Goal: Task Accomplishment & Management: Manage account settings

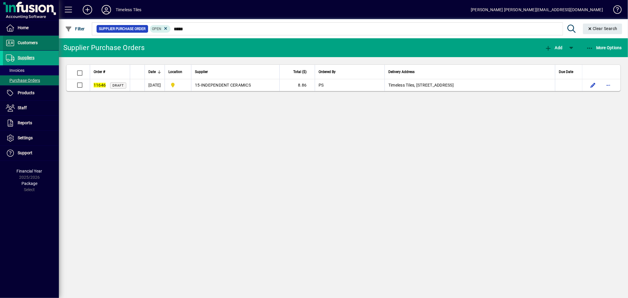
click at [29, 43] on span "Customers" at bounding box center [28, 42] width 20 height 5
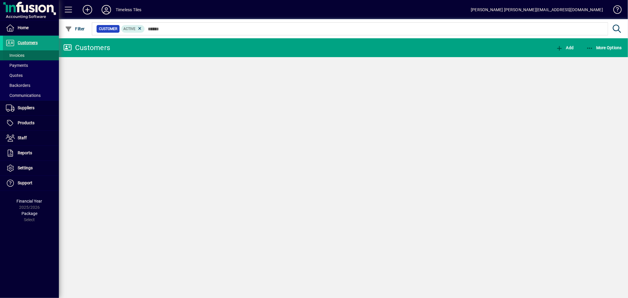
click at [33, 55] on span at bounding box center [31, 55] width 56 height 14
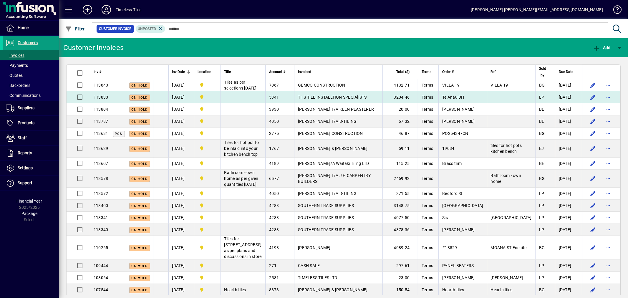
click at [265, 99] on td at bounding box center [243, 97] width 45 height 12
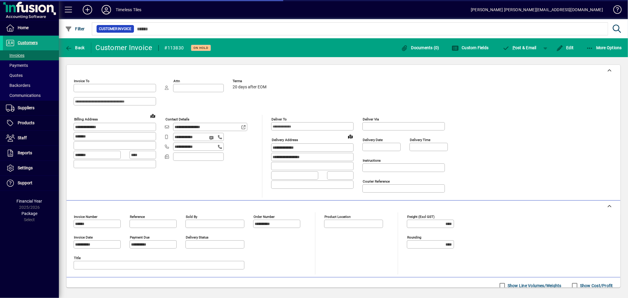
type input "**********"
type input "*******"
type input "**********"
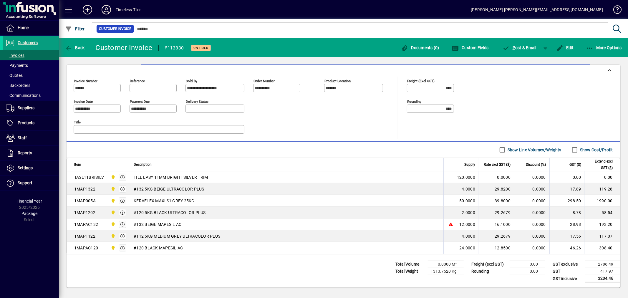
scroll to position [138, 0]
click at [562, 47] on icon "button" at bounding box center [560, 48] width 7 height 6
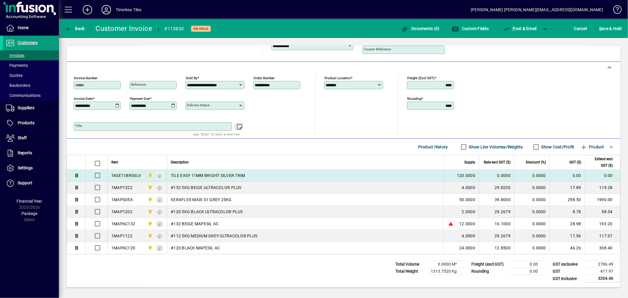
click at [487, 171] on td "0.0000" at bounding box center [496, 176] width 35 height 12
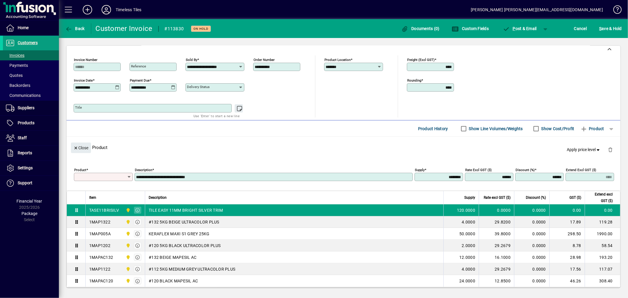
type input "**********"
click at [574, 153] on span "Apply price level" at bounding box center [584, 150] width 34 height 6
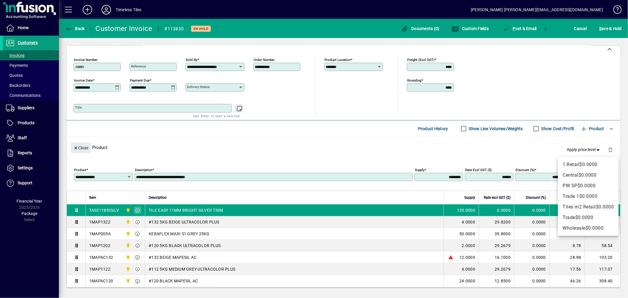
click at [585, 151] on div at bounding box center [314, 149] width 628 height 298
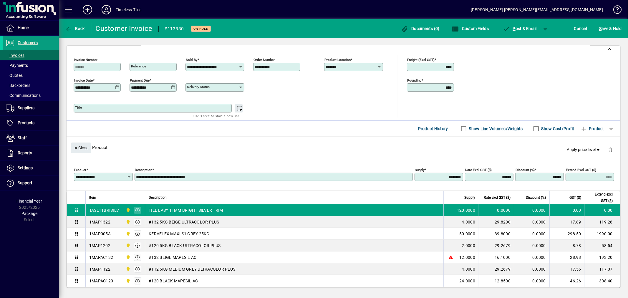
click at [572, 178] on div "**********" at bounding box center [345, 176] width 542 height 21
type input "******"
click at [379, 156] on div "Close Product Reset pricing Apply price level" at bounding box center [344, 148] width 554 height 22
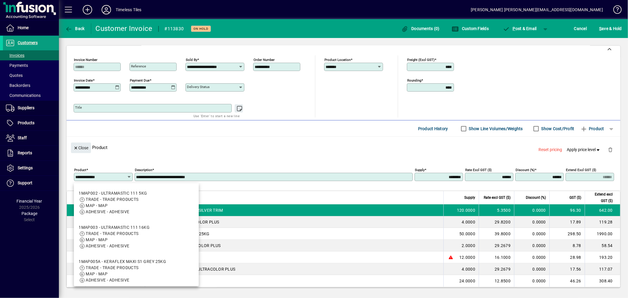
drag, startPoint x: 109, startPoint y: 178, endPoint x: 60, endPoint y: 178, distance: 49.2
click at [60, 178] on div "**********" at bounding box center [343, 166] width 569 height 257
drag, startPoint x: 240, startPoint y: 141, endPoint x: 70, endPoint y: 110, distance: 173.8
click at [238, 140] on div "Close Product Reset pricing Apply price level" at bounding box center [344, 148] width 554 height 22
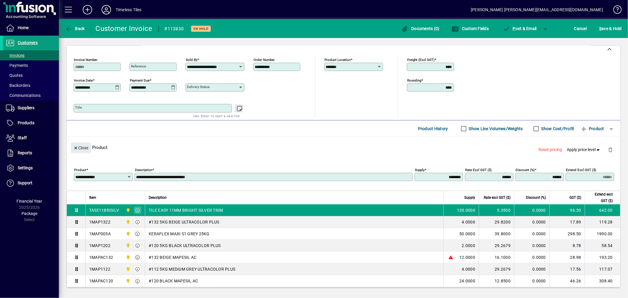
drag, startPoint x: 488, startPoint y: 180, endPoint x: 518, endPoint y: 180, distance: 29.8
click at [518, 180] on div "**********" at bounding box center [345, 176] width 542 height 21
type input "******"
click at [450, 151] on div "Close Product Reset pricing Apply price level" at bounding box center [344, 148] width 554 height 22
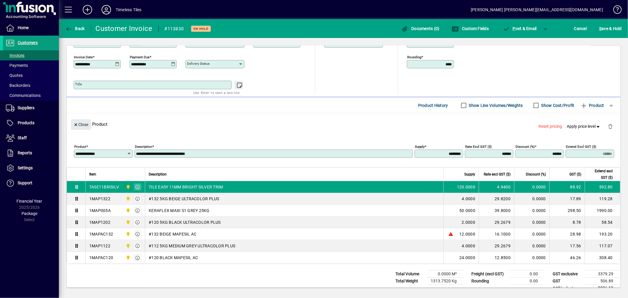
scroll to position [173, 0]
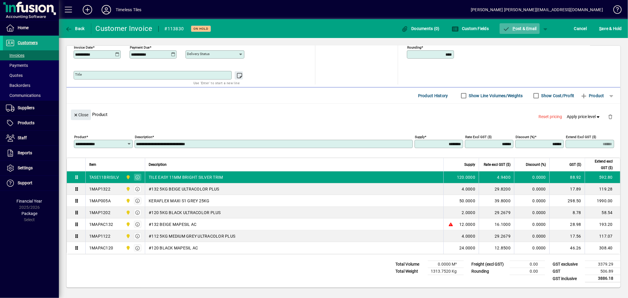
click at [514, 32] on span "button" at bounding box center [520, 29] width 40 height 14
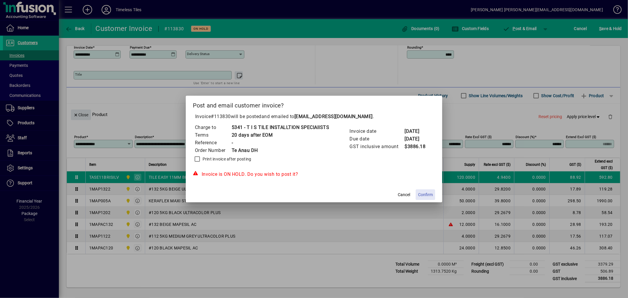
click at [432, 197] on span "Confirm" at bounding box center [425, 195] width 15 height 6
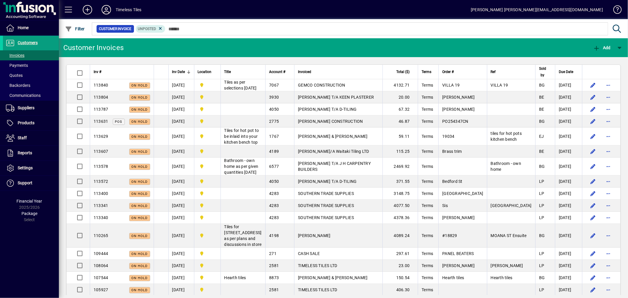
click at [200, 49] on mat-toolbar-row "Customer Invoices Add" at bounding box center [343, 47] width 569 height 19
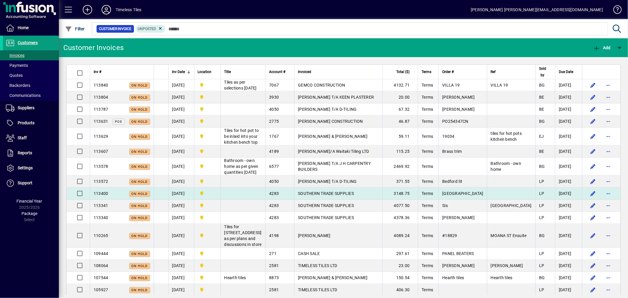
click at [344, 193] on span "SOUTHERN TRADE SUPPLIES" at bounding box center [326, 193] width 56 height 5
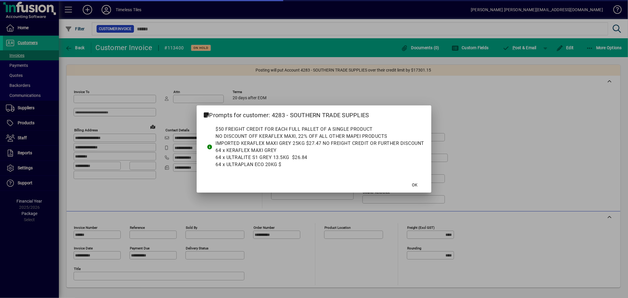
type input "*******"
type input "**********"
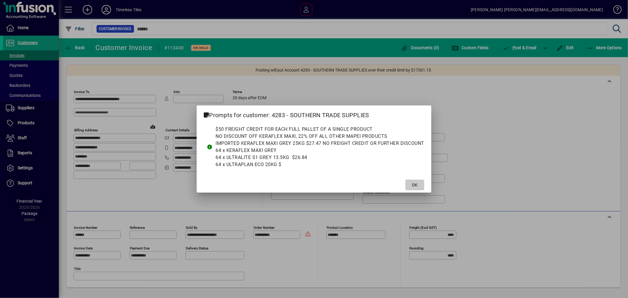
click at [412, 184] on span "OK" at bounding box center [415, 185] width 6 height 6
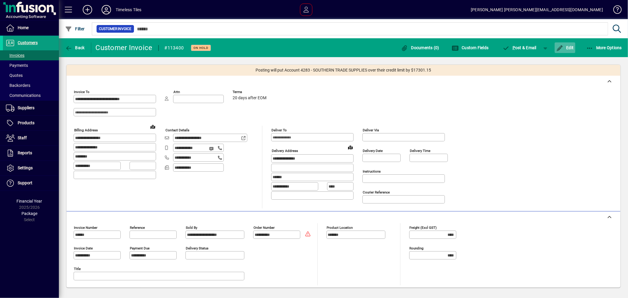
click at [568, 45] on span "Edit" at bounding box center [566, 47] width 18 height 5
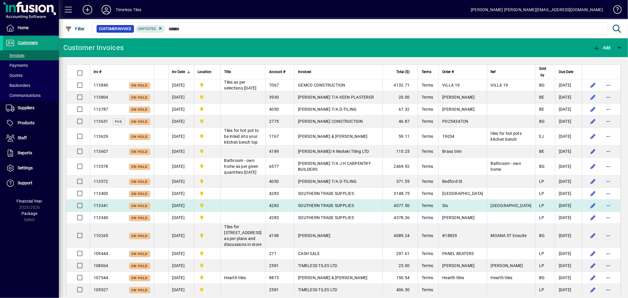
click at [354, 207] on span "SOUTHERN TRADE SUPPLIES" at bounding box center [326, 205] width 56 height 5
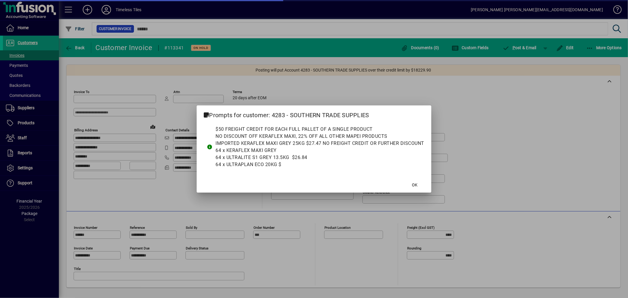
type input "**********"
type input "*******"
type input "**********"
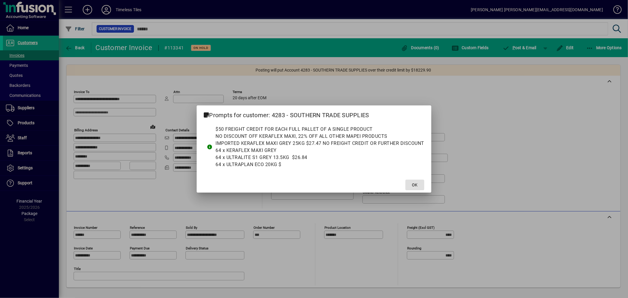
click at [410, 183] on span at bounding box center [415, 185] width 19 height 14
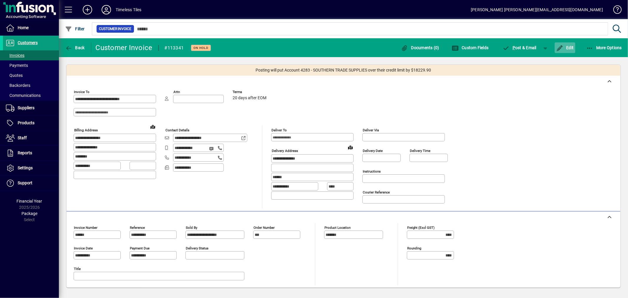
click at [564, 53] on span "button" at bounding box center [565, 48] width 21 height 14
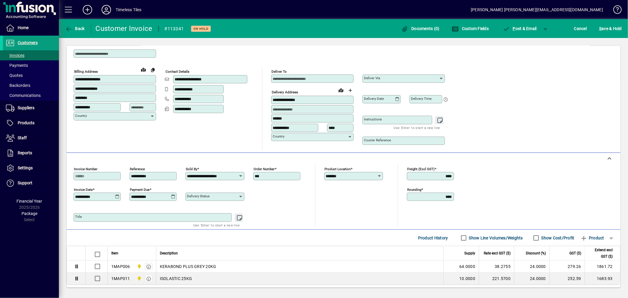
scroll to position [72, 0]
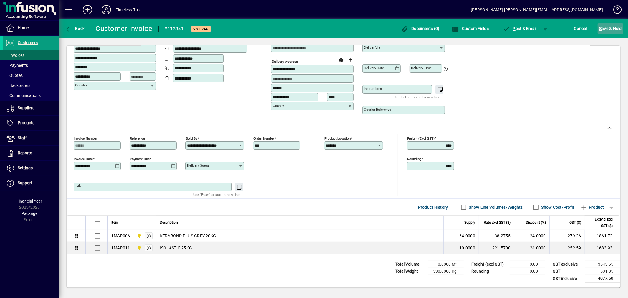
click at [612, 27] on span "S ave & Hold" at bounding box center [611, 28] width 23 height 9
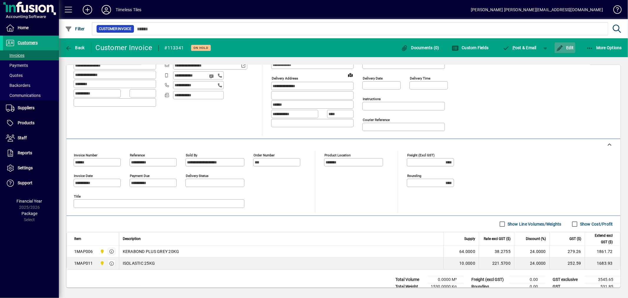
click at [567, 48] on span "Edit" at bounding box center [566, 47] width 18 height 5
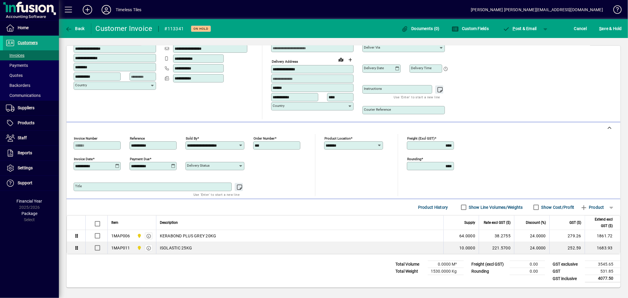
click at [115, 164] on icon at bounding box center [117, 166] width 4 height 5
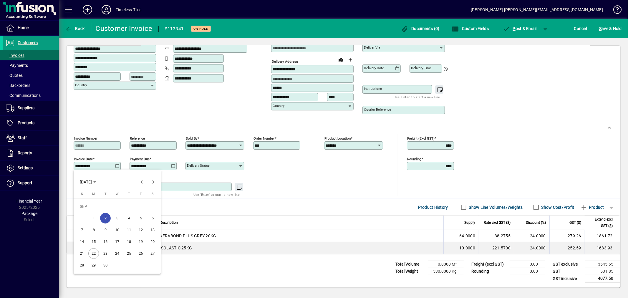
click at [120, 246] on button "17" at bounding box center [117, 242] width 12 height 12
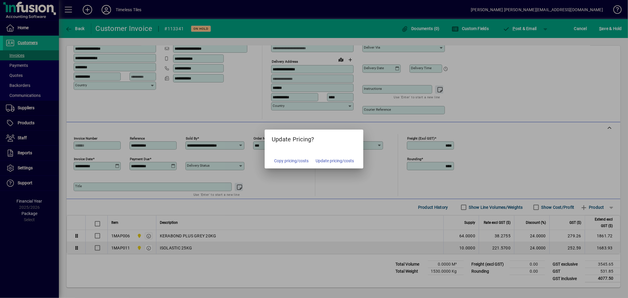
click at [484, 134] on div at bounding box center [314, 149] width 628 height 298
click at [489, 116] on div at bounding box center [314, 149] width 628 height 298
click at [82, 28] on div at bounding box center [314, 149] width 628 height 298
click at [334, 161] on span "Update pricing/costs" at bounding box center [335, 161] width 38 height 6
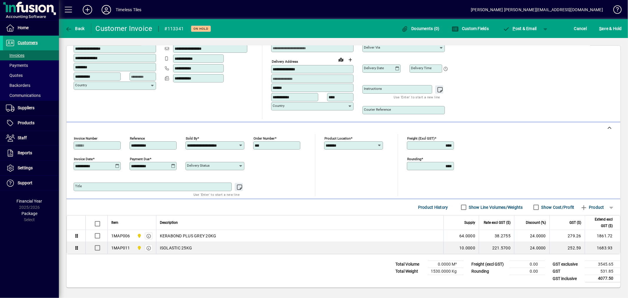
click at [119, 164] on icon at bounding box center [117, 166] width 4 height 5
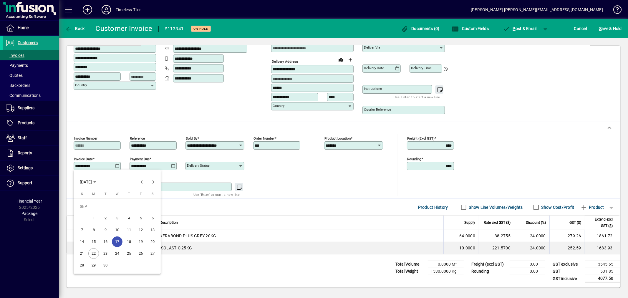
click at [108, 216] on span "2" at bounding box center [105, 218] width 11 height 11
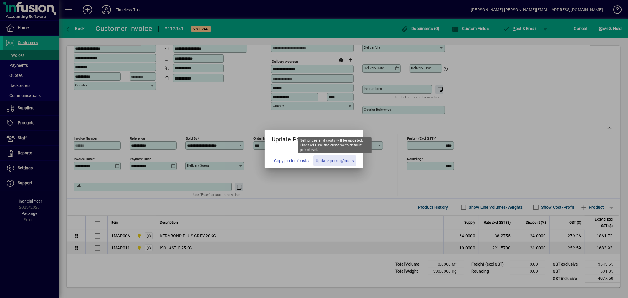
click at [331, 160] on span "Update pricing/costs" at bounding box center [335, 161] width 38 height 6
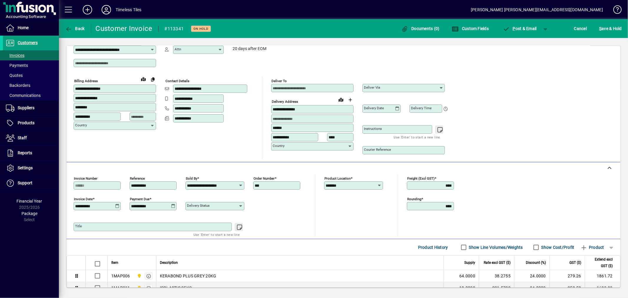
scroll to position [0, 0]
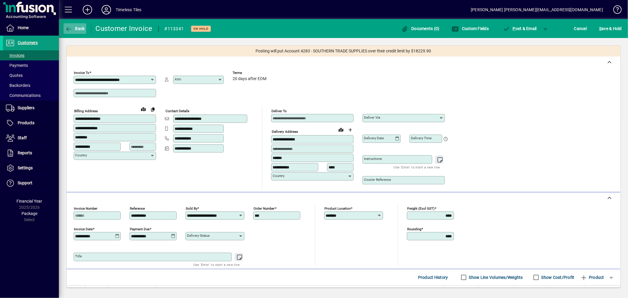
click at [80, 28] on span "Back" at bounding box center [75, 28] width 20 height 5
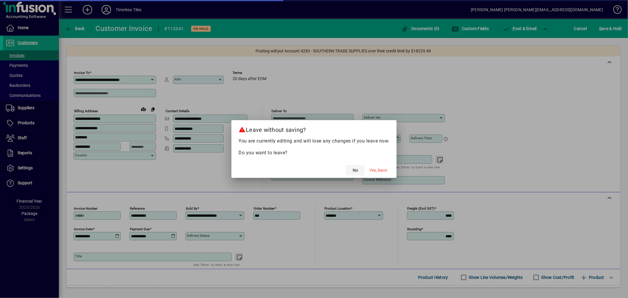
drag, startPoint x: 377, startPoint y: 172, endPoint x: 358, endPoint y: 169, distance: 19.2
click at [358, 169] on mat-dialog-actions "No Yes, leave" at bounding box center [314, 170] width 165 height 16
click at [358, 169] on span "No" at bounding box center [355, 170] width 5 height 6
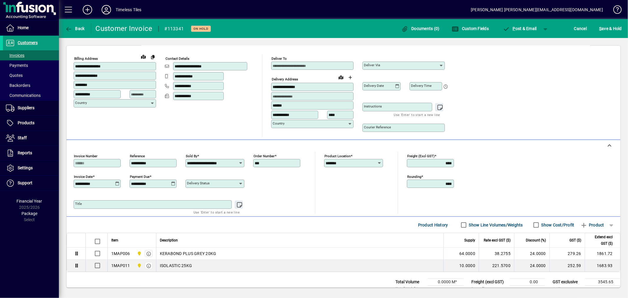
scroll to position [72, 0]
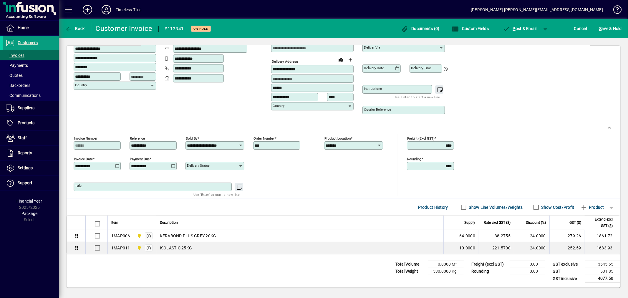
click at [119, 166] on icon at bounding box center [117, 166] width 4 height 5
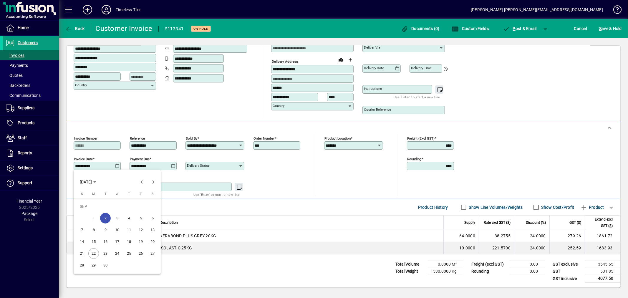
click at [94, 253] on span "22" at bounding box center [93, 253] width 11 height 11
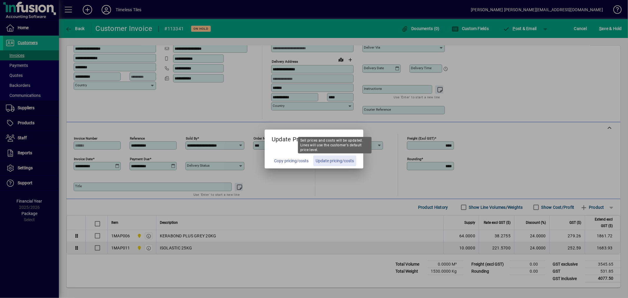
click at [340, 161] on span "Update pricing/costs" at bounding box center [335, 161] width 38 height 6
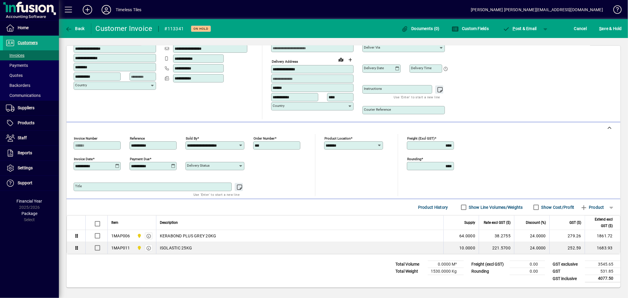
click at [118, 164] on icon at bounding box center [117, 166] width 4 height 5
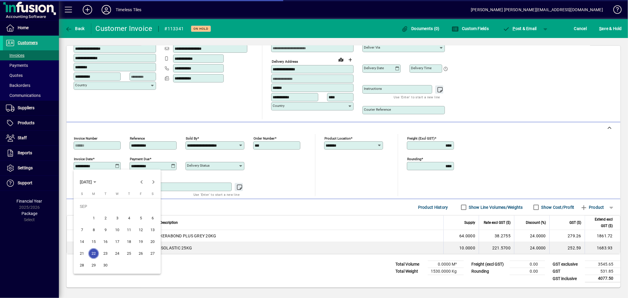
click at [105, 216] on span "2" at bounding box center [105, 218] width 11 height 11
type input "**********"
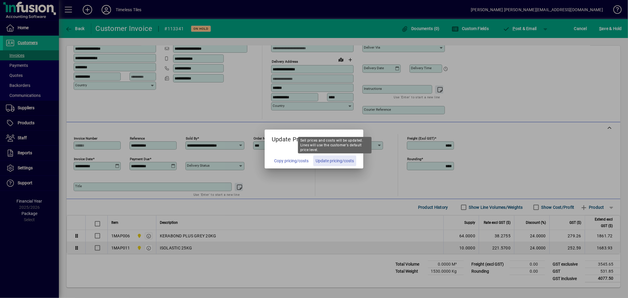
click at [337, 160] on span "Update pricing/costs" at bounding box center [335, 161] width 38 height 6
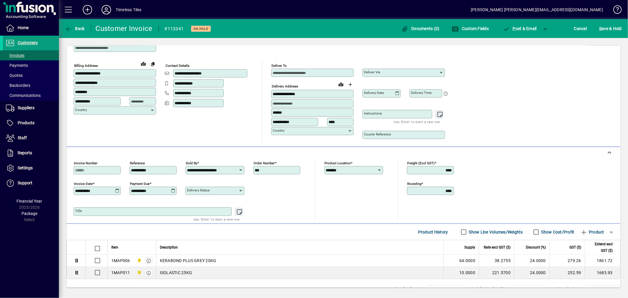
scroll to position [0, 0]
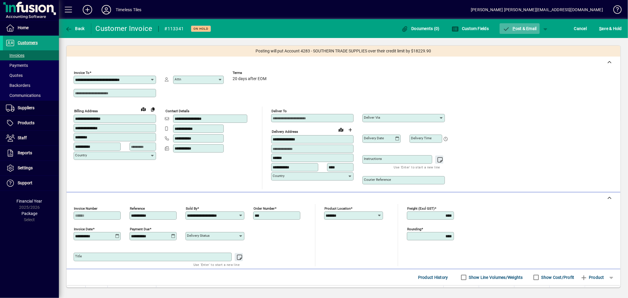
click at [521, 28] on span "P ost & Email" at bounding box center [520, 28] width 34 height 5
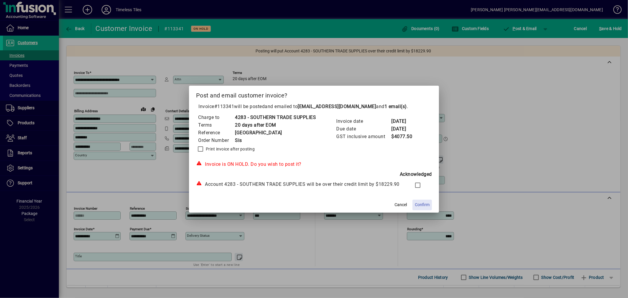
click at [426, 201] on span at bounding box center [422, 205] width 19 height 14
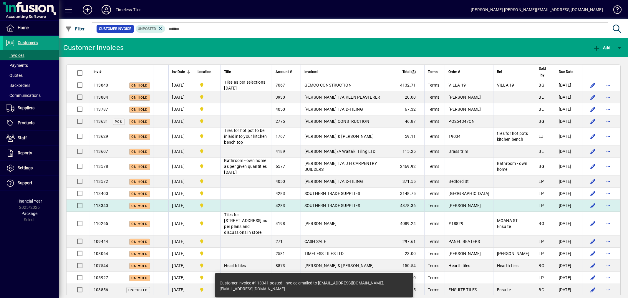
click at [360, 204] on span "SOUTHERN TRADE SUPPLIES" at bounding box center [333, 205] width 56 height 5
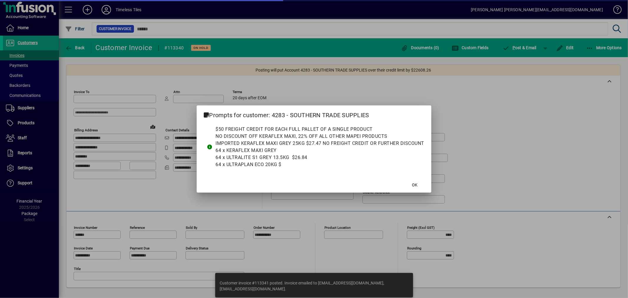
type input "**********"
type input "*******"
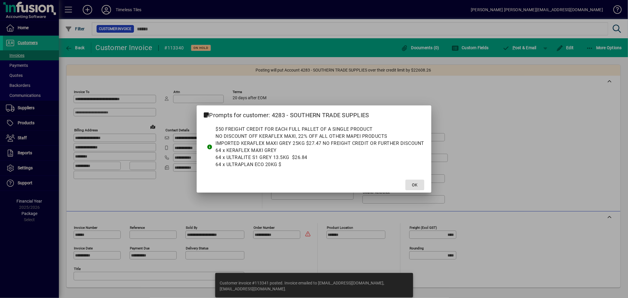
click at [411, 181] on span at bounding box center [415, 185] width 19 height 14
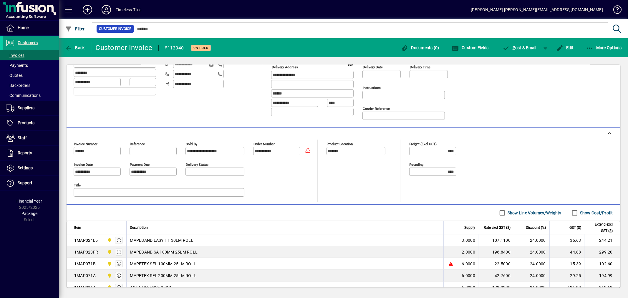
scroll to position [65, 0]
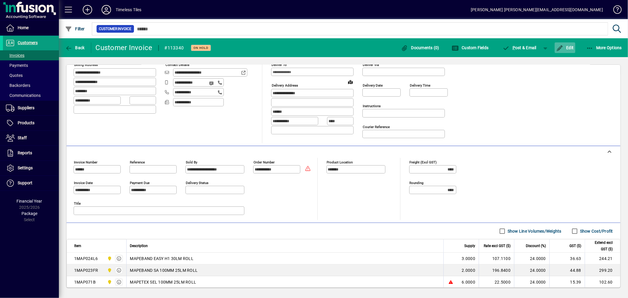
click at [564, 46] on span "Edit" at bounding box center [566, 47] width 18 height 5
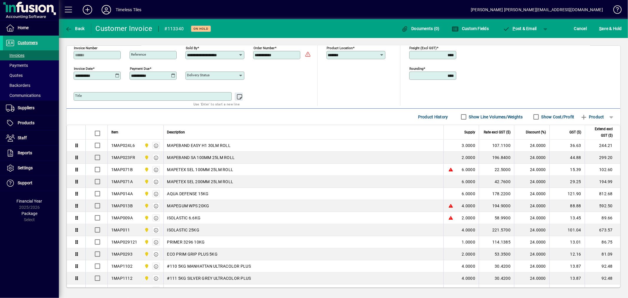
scroll to position [156, 0]
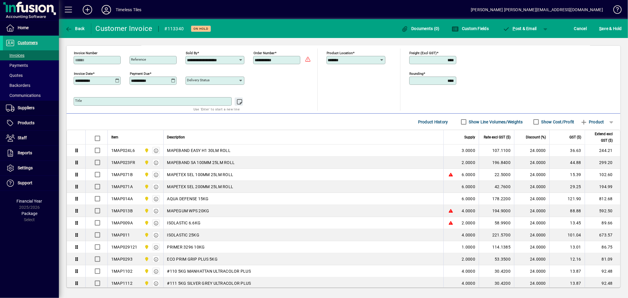
click at [117, 81] on icon at bounding box center [117, 80] width 4 height 5
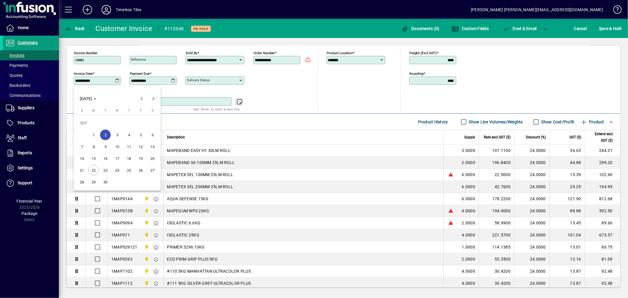
click at [93, 167] on span "22" at bounding box center [93, 170] width 11 height 11
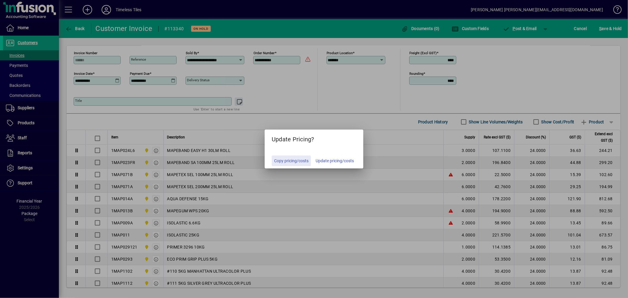
click at [350, 96] on div at bounding box center [314, 149] width 628 height 298
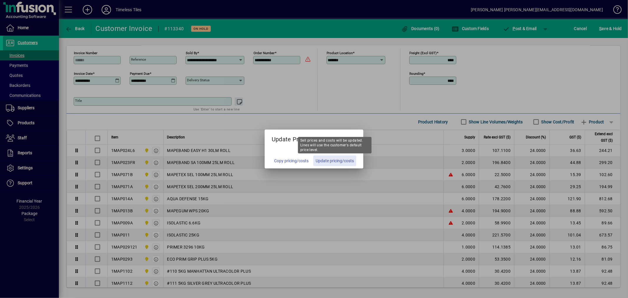
click at [330, 162] on span "Update pricing/costs" at bounding box center [335, 161] width 38 height 6
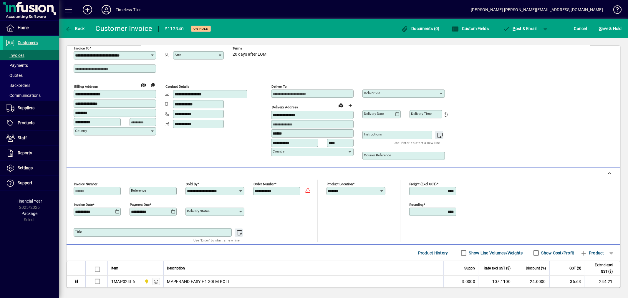
scroll to position [33, 0]
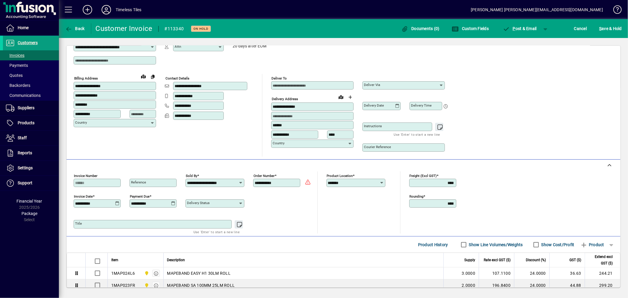
click at [117, 204] on icon at bounding box center [117, 203] width 4 height 5
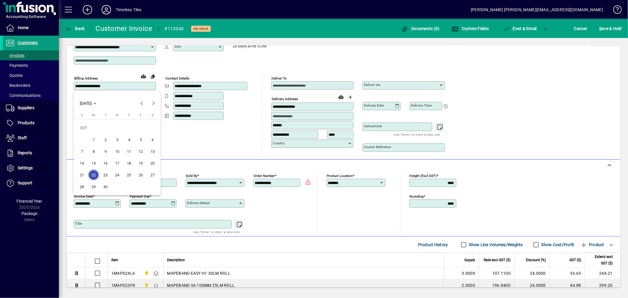
click at [107, 137] on span "2" at bounding box center [105, 139] width 11 height 11
type input "**********"
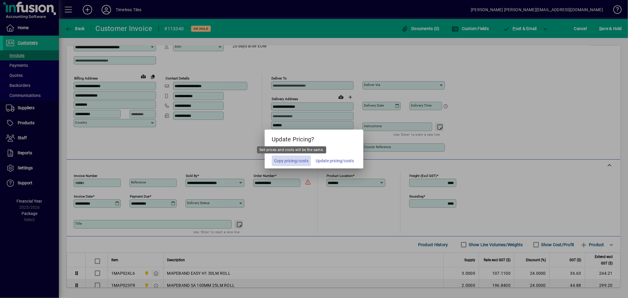
click at [285, 159] on span "Copy pricing/costs" at bounding box center [291, 161] width 34 height 6
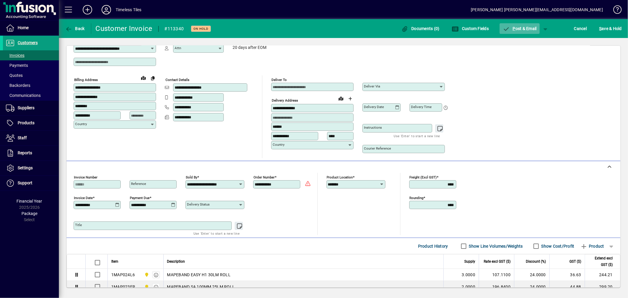
click at [522, 30] on span "P ost & Email" at bounding box center [520, 28] width 34 height 5
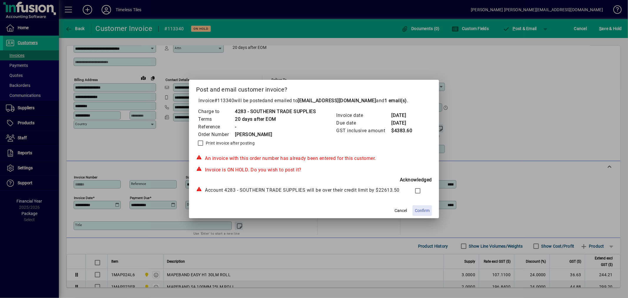
drag, startPoint x: 420, startPoint y: 216, endPoint x: 421, endPoint y: 211, distance: 5.8
click at [421, 211] on button "Confirm" at bounding box center [422, 210] width 19 height 11
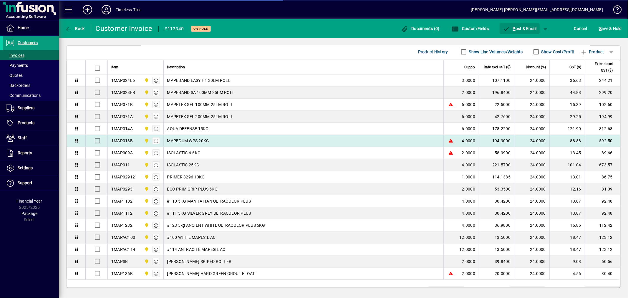
scroll to position [254, 0]
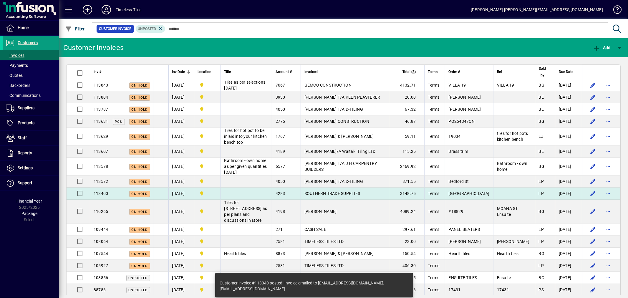
click at [351, 193] on span "SOUTHERN TRADE SUPPLIES" at bounding box center [333, 193] width 56 height 5
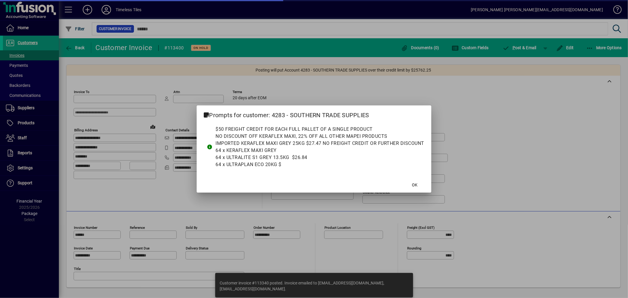
type input "**********"
type input "*******"
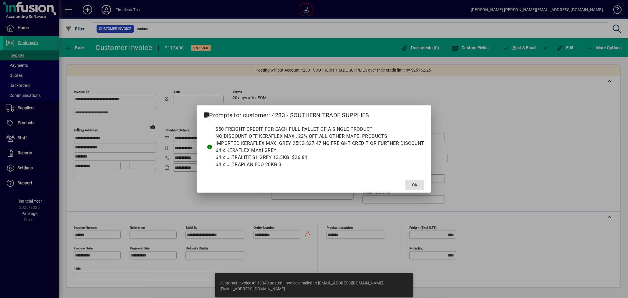
click at [416, 184] on span "OK" at bounding box center [415, 185] width 6 height 6
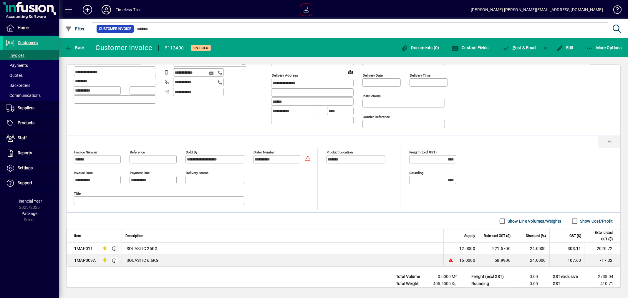
scroll to position [90, 0]
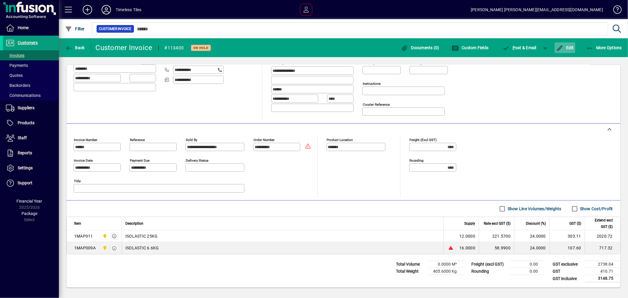
click at [564, 49] on span "Edit" at bounding box center [566, 47] width 18 height 5
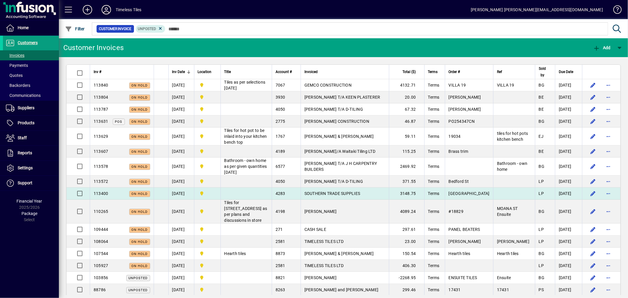
click at [508, 191] on td at bounding box center [514, 194] width 42 height 12
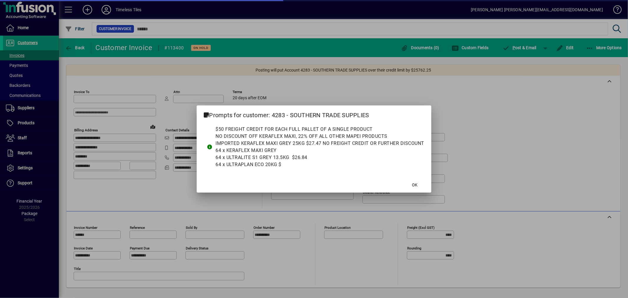
type input "**********"
type input "*******"
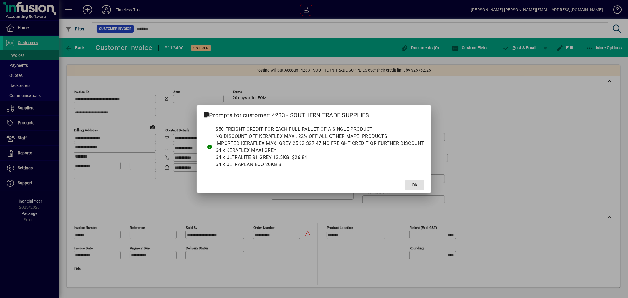
click at [416, 185] on span "OK" at bounding box center [415, 185] width 6 height 6
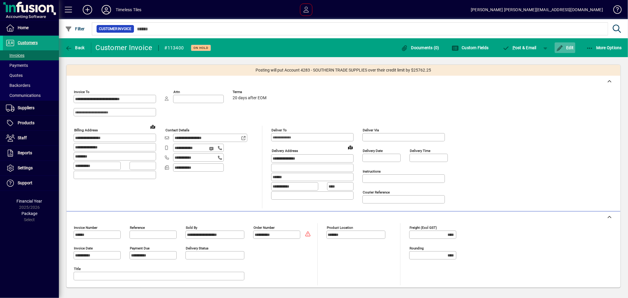
click at [572, 49] on span "Edit" at bounding box center [566, 47] width 18 height 5
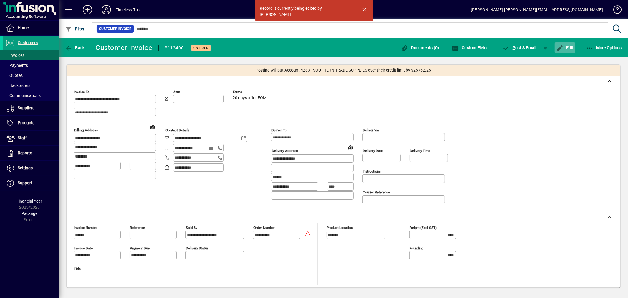
click at [570, 44] on span "button" at bounding box center [565, 48] width 21 height 14
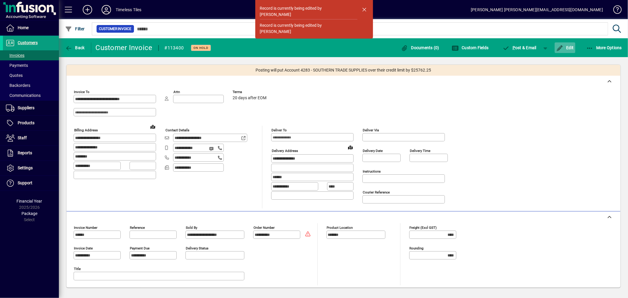
click at [570, 44] on span "button" at bounding box center [565, 48] width 21 height 14
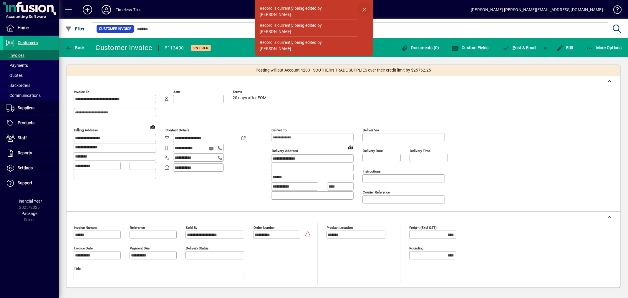
click at [364, 8] on span "button" at bounding box center [365, 9] width 14 height 14
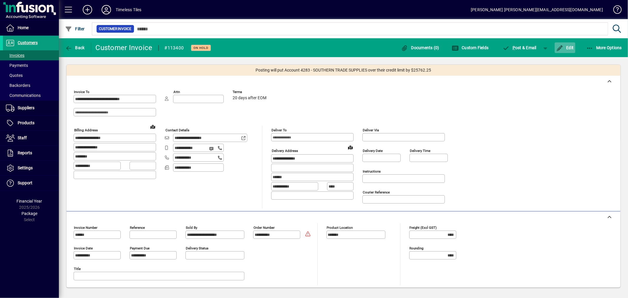
click at [569, 45] on span "Edit" at bounding box center [566, 47] width 18 height 5
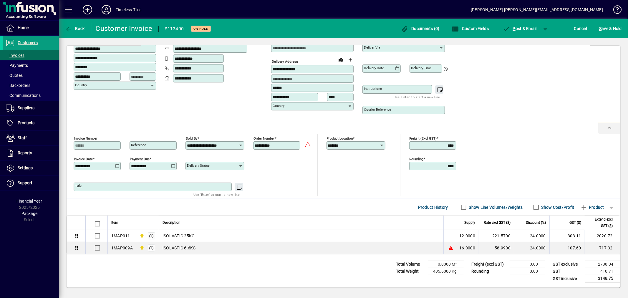
scroll to position [72, 0]
click at [116, 164] on icon at bounding box center [117, 166] width 4 height 5
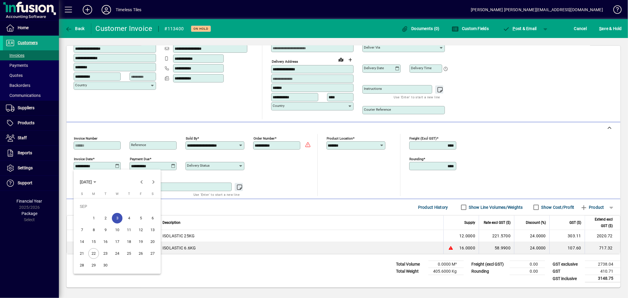
click at [93, 254] on span "22" at bounding box center [93, 253] width 11 height 11
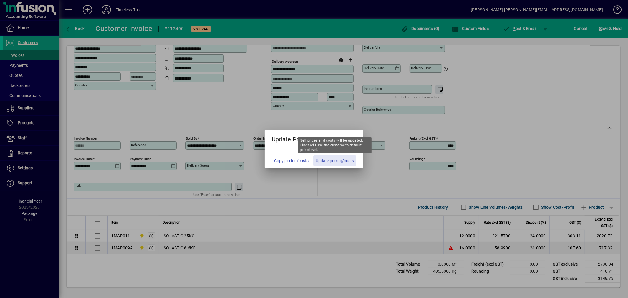
drag, startPoint x: 344, startPoint y: 160, endPoint x: 341, endPoint y: 160, distance: 3.0
click at [344, 160] on span "Update pricing/costs" at bounding box center [335, 161] width 38 height 6
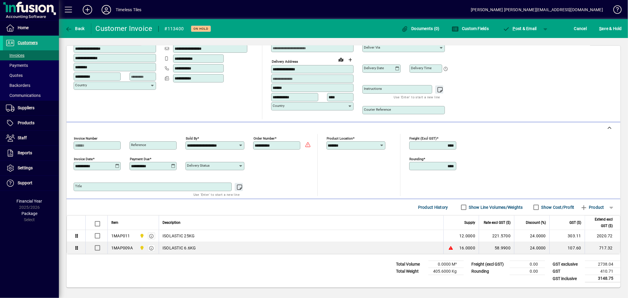
click at [116, 166] on icon at bounding box center [117, 166] width 4 height 5
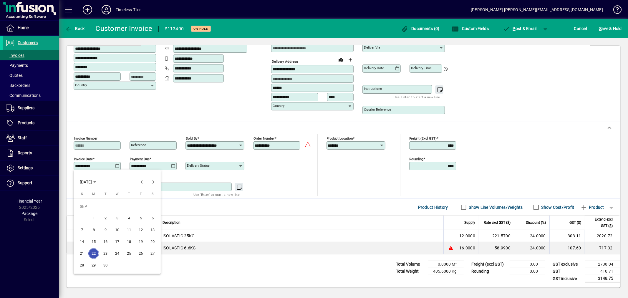
click at [273, 175] on div at bounding box center [314, 149] width 628 height 298
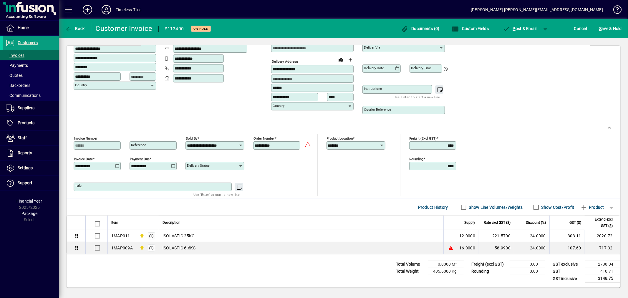
click at [589, 29] on div "Cancel" at bounding box center [580, 28] width 25 height 11
click at [584, 29] on span "Cancel" at bounding box center [581, 28] width 13 height 9
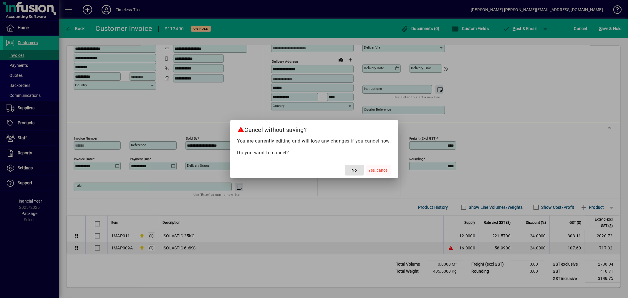
click at [376, 166] on span "button" at bounding box center [379, 170] width 25 height 14
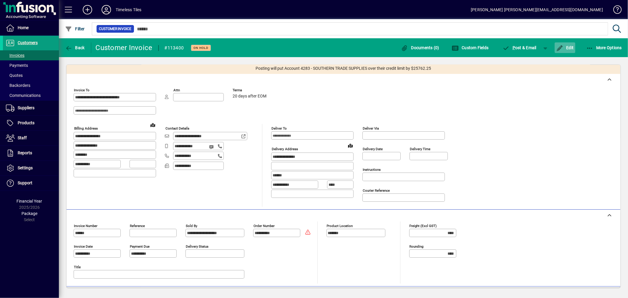
scroll to position [0, 0]
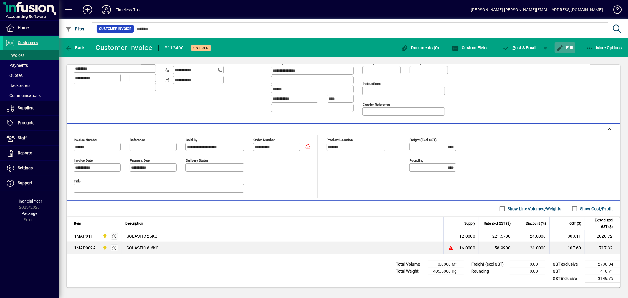
click at [568, 47] on span "Edit" at bounding box center [566, 47] width 18 height 5
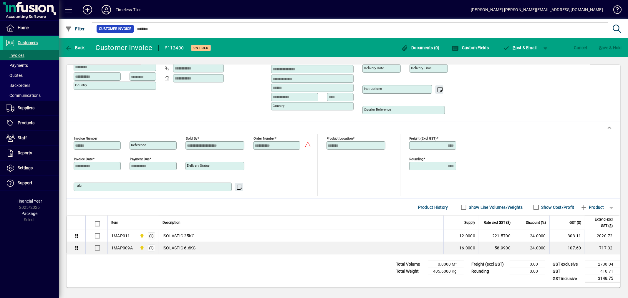
scroll to position [72, 0]
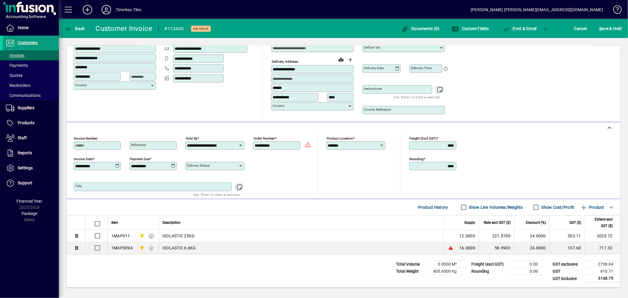
click at [117, 165] on icon at bounding box center [117, 166] width 4 height 5
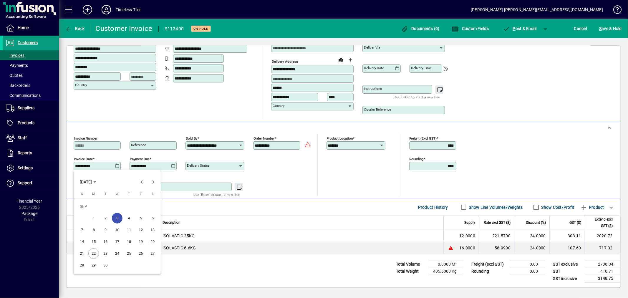
click at [96, 252] on span "22" at bounding box center [93, 253] width 11 height 11
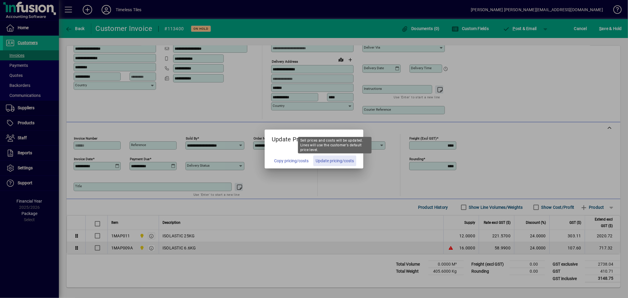
click at [340, 159] on span "Update pricing/costs" at bounding box center [335, 161] width 38 height 6
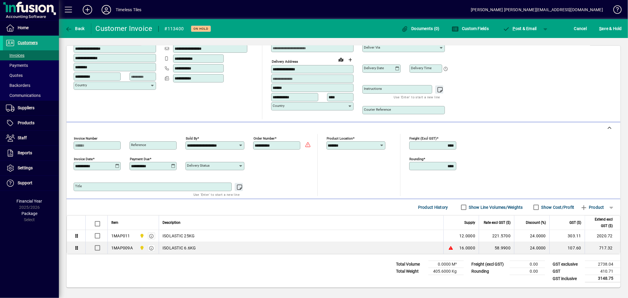
click at [117, 164] on icon at bounding box center [117, 166] width 4 height 5
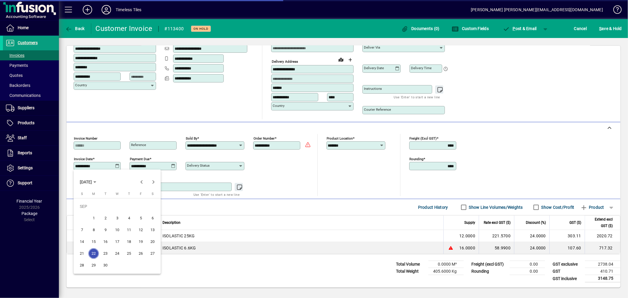
click at [340, 163] on div at bounding box center [314, 149] width 628 height 298
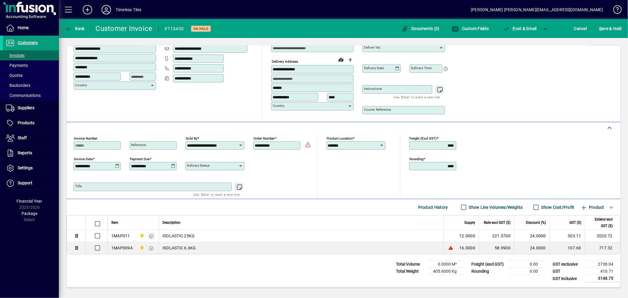
click at [117, 162] on div "**********" at bounding box center [97, 166] width 47 height 8
click at [117, 164] on icon at bounding box center [117, 166] width 4 height 5
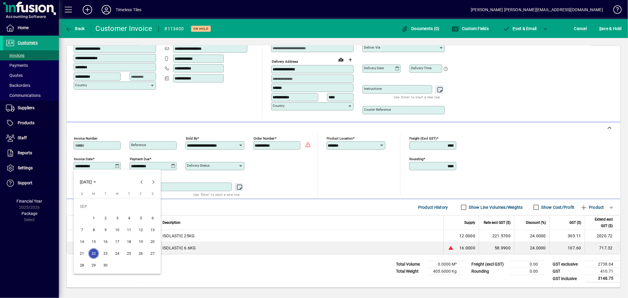
click at [285, 173] on div at bounding box center [314, 149] width 628 height 298
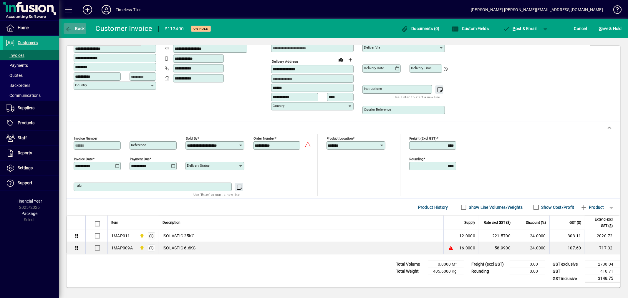
click at [78, 26] on span "Back" at bounding box center [75, 28] width 20 height 5
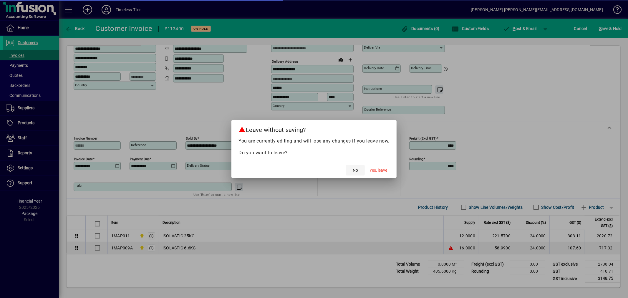
drag, startPoint x: 369, startPoint y: 171, endPoint x: 358, endPoint y: 170, distance: 10.9
click at [358, 170] on mat-dialog-actions "No Yes, leave" at bounding box center [314, 170] width 165 height 16
click at [357, 170] on span "No" at bounding box center [355, 170] width 5 height 6
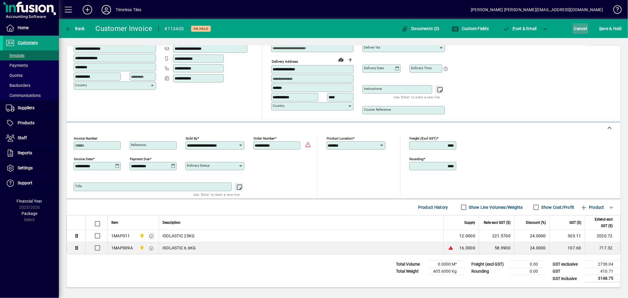
click at [579, 28] on span "Cancel" at bounding box center [581, 28] width 13 height 9
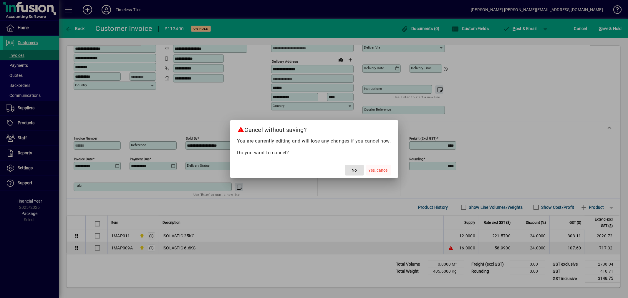
click at [367, 171] on span "button" at bounding box center [379, 170] width 25 height 14
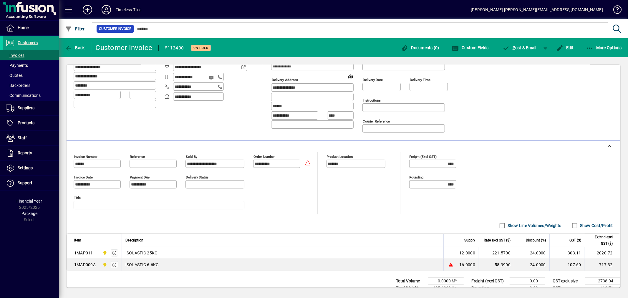
scroll to position [90, 0]
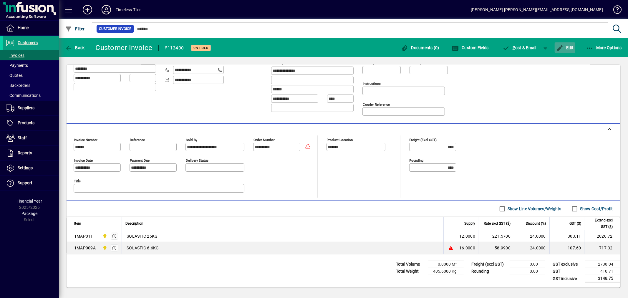
click at [567, 46] on span "Edit" at bounding box center [566, 47] width 18 height 5
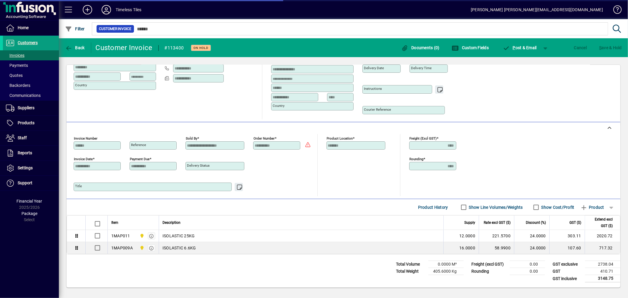
scroll to position [72, 0]
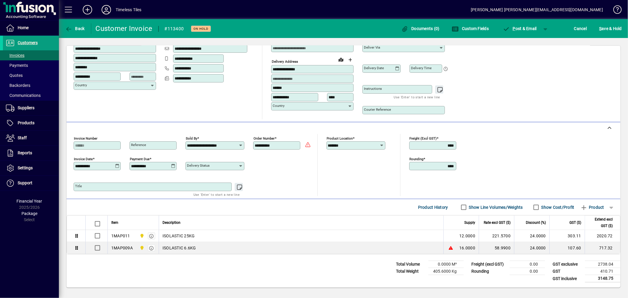
click at [287, 176] on div "Title Use 'Enter' to start a new line" at bounding box center [193, 185] width 238 height 21
click at [118, 165] on icon at bounding box center [117, 166] width 4 height 5
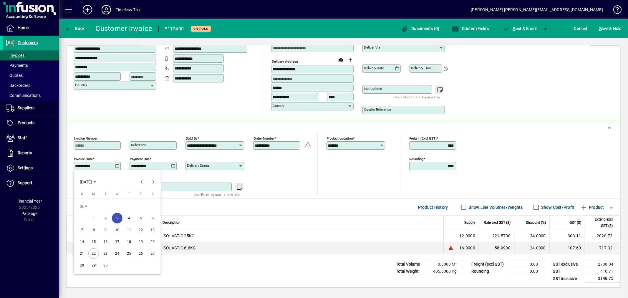
click at [93, 252] on span "22" at bounding box center [93, 253] width 11 height 11
type input "**********"
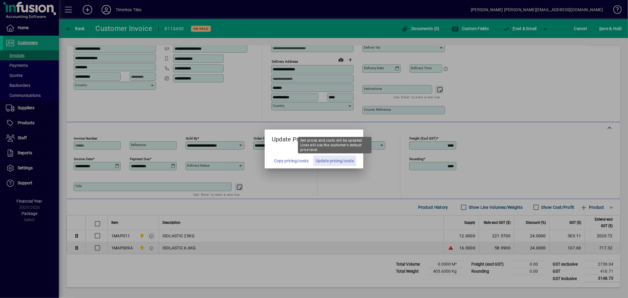
click at [332, 158] on span "Update pricing/costs" at bounding box center [335, 161] width 38 height 6
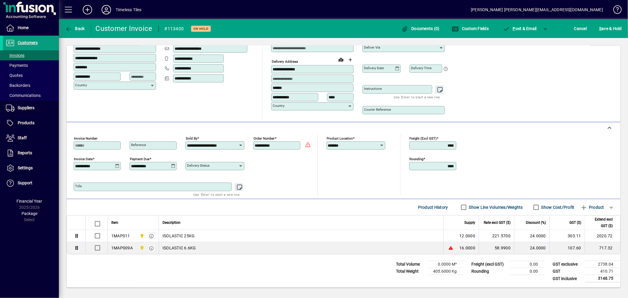
click at [318, 187] on mat-divider at bounding box center [318, 165] width 0 height 62
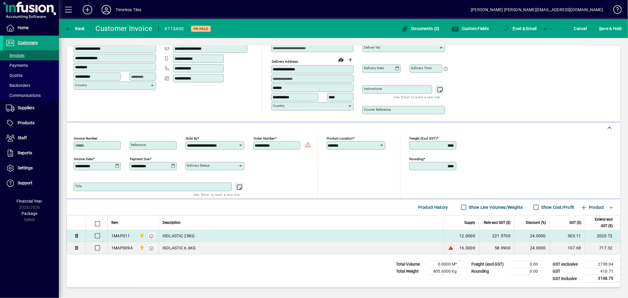
click at [448, 238] on div "12.0000" at bounding box center [462, 236] width 28 height 6
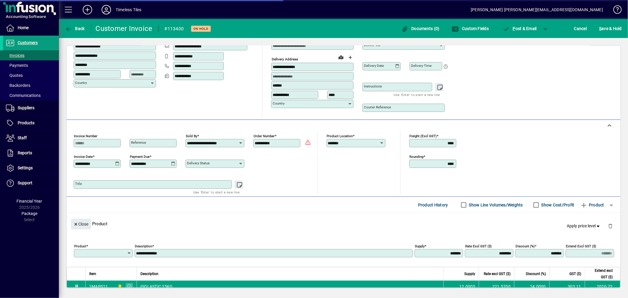
type input "*******"
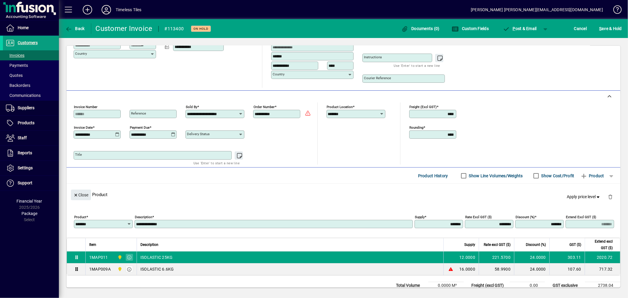
scroll to position [126, 0]
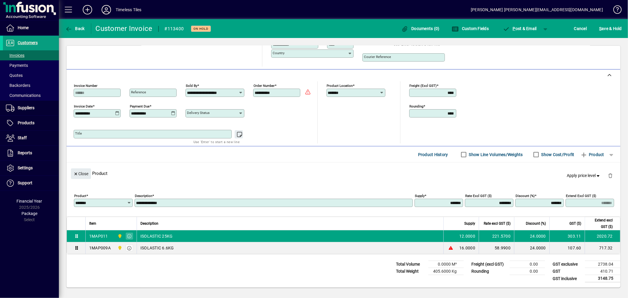
drag, startPoint x: 434, startPoint y: 202, endPoint x: 492, endPoint y: 190, distance: 59.5
click at [492, 190] on div "**********" at bounding box center [343, 199] width 545 height 27
type input "******"
click at [449, 174] on div "Close Product Apply price level" at bounding box center [344, 174] width 554 height 22
type input "******"
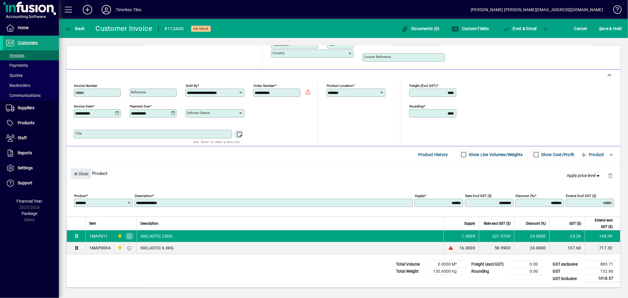
drag, startPoint x: 437, startPoint y: 202, endPoint x: 462, endPoint y: 199, distance: 24.9
click at [462, 199] on div "**********" at bounding box center [345, 202] width 542 height 21
click at [434, 179] on div "Close Product Apply price level" at bounding box center [344, 174] width 554 height 22
click at [578, 27] on span "Cancel" at bounding box center [581, 28] width 13 height 9
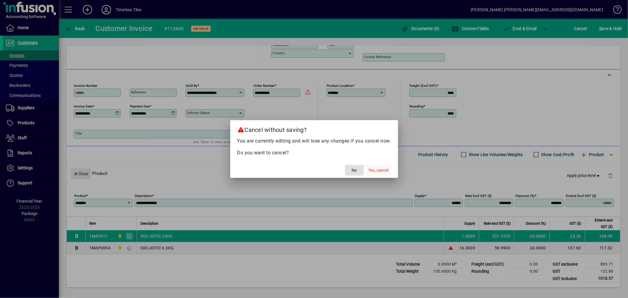
click at [377, 173] on span "Yes, cancel" at bounding box center [379, 170] width 20 height 6
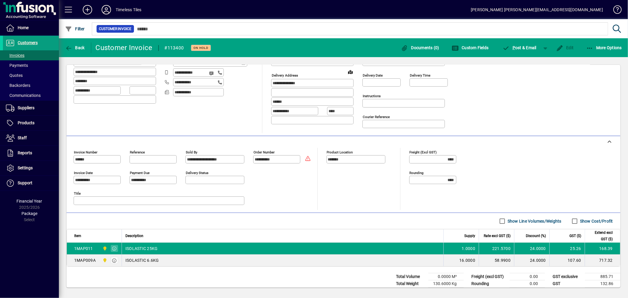
scroll to position [90, 0]
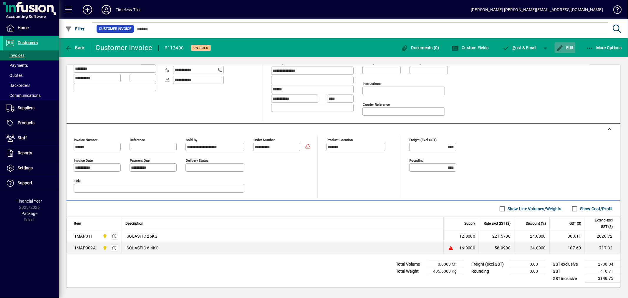
click at [569, 45] on span "Edit" at bounding box center [566, 47] width 18 height 5
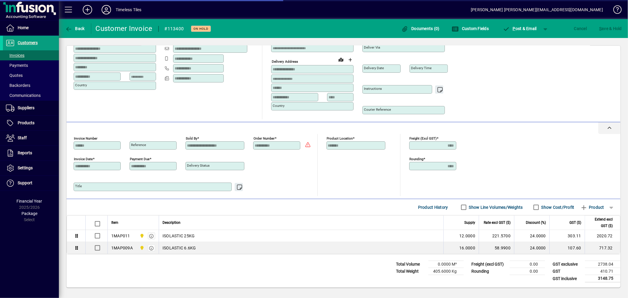
scroll to position [72, 0]
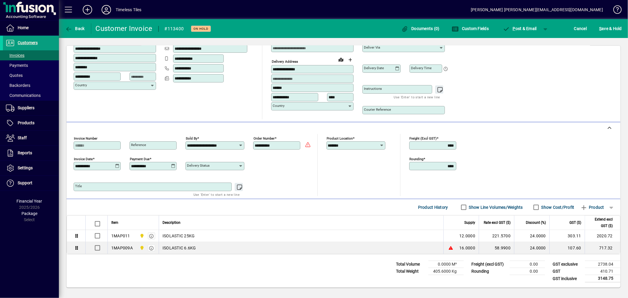
click at [118, 165] on icon at bounding box center [117, 166] width 4 height 5
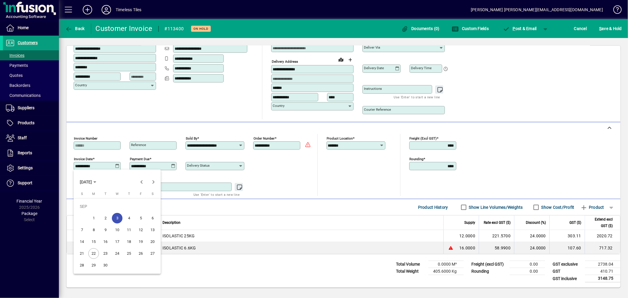
click at [95, 253] on span "22" at bounding box center [93, 253] width 11 height 11
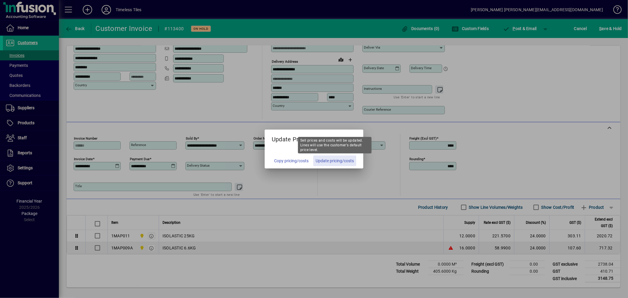
click at [331, 161] on span "Update pricing/costs" at bounding box center [335, 161] width 38 height 6
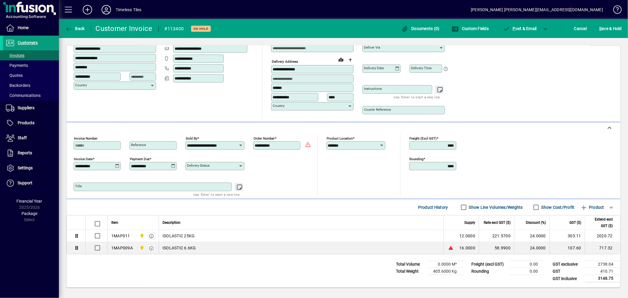
click at [116, 164] on icon at bounding box center [117, 166] width 4 height 5
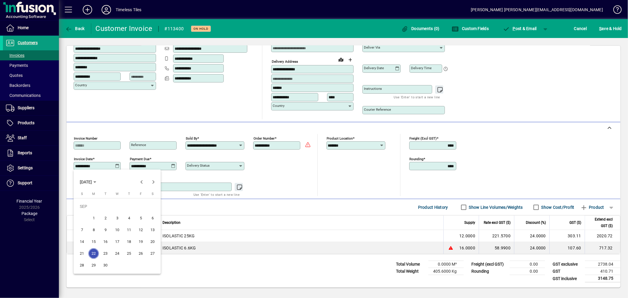
click at [117, 218] on span "3" at bounding box center [117, 218] width 11 height 11
type input "**********"
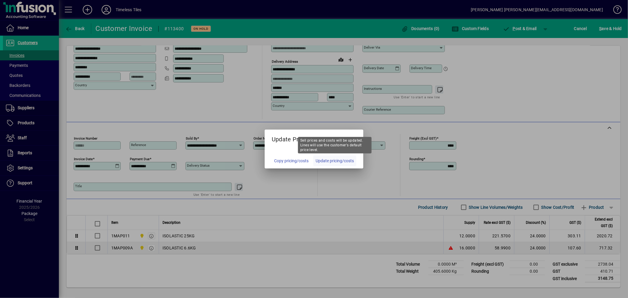
click at [324, 161] on span "Update pricing/costs" at bounding box center [335, 161] width 38 height 6
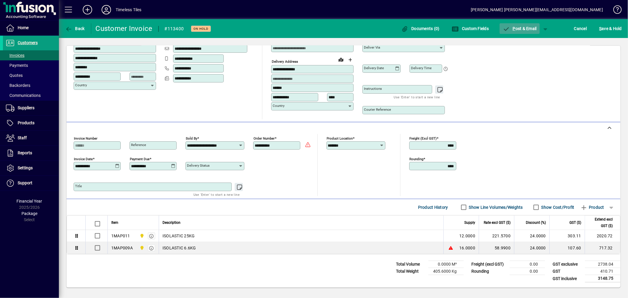
click at [519, 24] on span "button" at bounding box center [520, 29] width 40 height 14
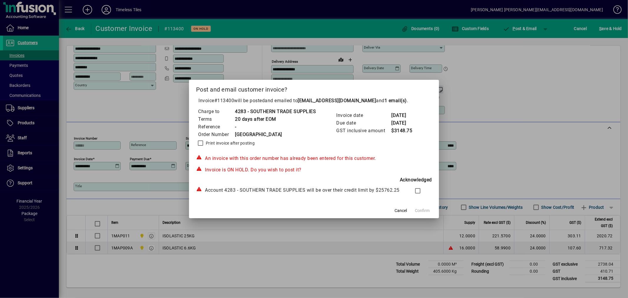
click at [409, 196] on div at bounding box center [414, 191] width 13 height 12
click at [427, 212] on span "Confirm" at bounding box center [422, 211] width 15 height 6
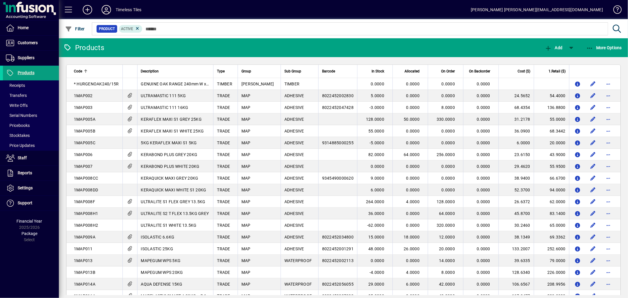
click at [181, 24] on div at bounding box center [375, 22] width 569 height 6
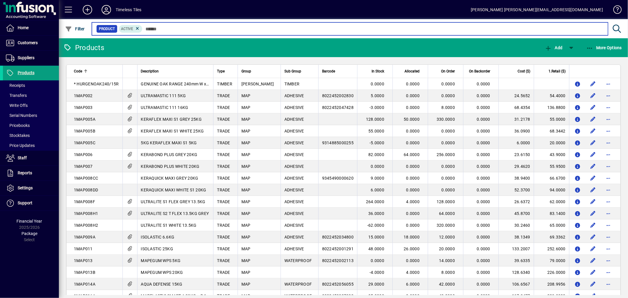
click at [183, 28] on input "text" at bounding box center [373, 29] width 461 height 8
paste input "**********"
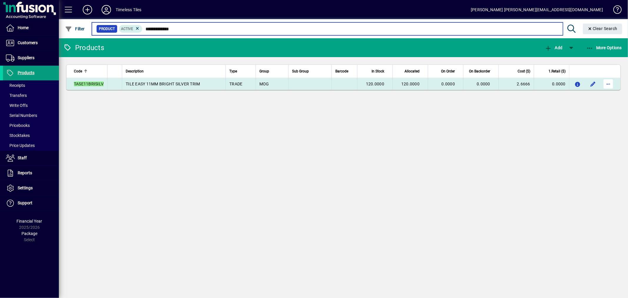
type input "**********"
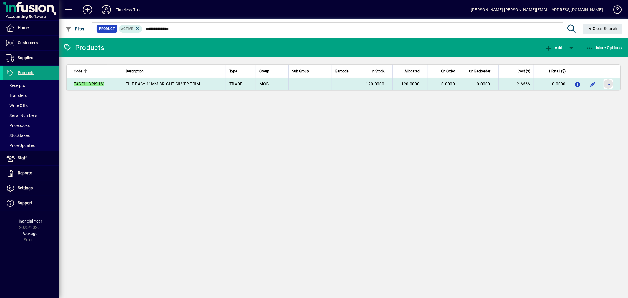
click at [608, 83] on span "button" at bounding box center [609, 84] width 14 height 14
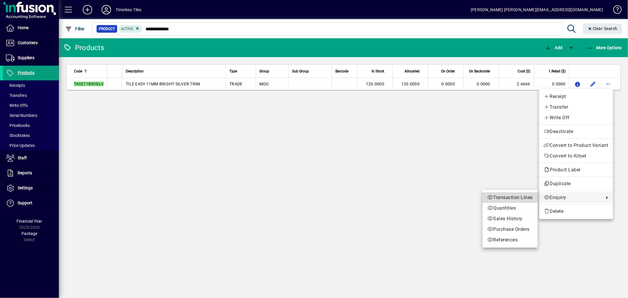
click at [505, 196] on span "Transaction Lines" at bounding box center [511, 197] width 46 height 7
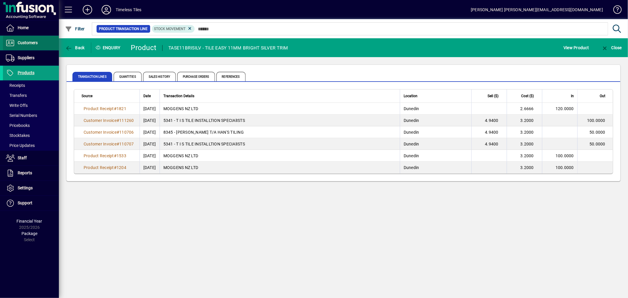
click at [33, 47] on span at bounding box center [31, 43] width 56 height 14
